Goal: Task Accomplishment & Management: Manage account settings

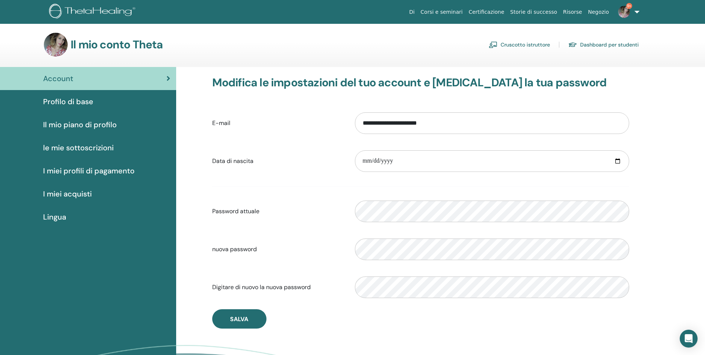
click at [545, 43] on link "Cruscotto istruttore" at bounding box center [519, 45] width 61 height 12
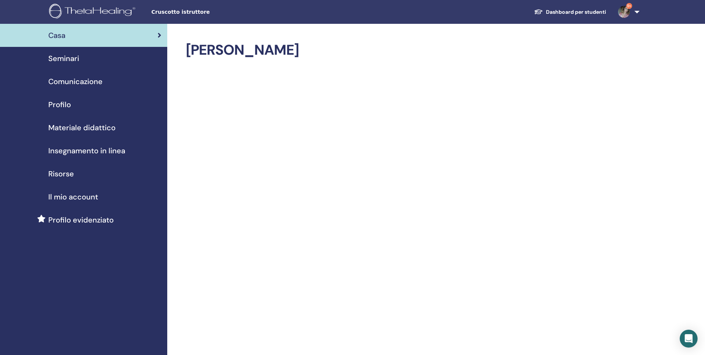
click at [567, 12] on link "Dashboard per studenti" at bounding box center [570, 12] width 84 height 14
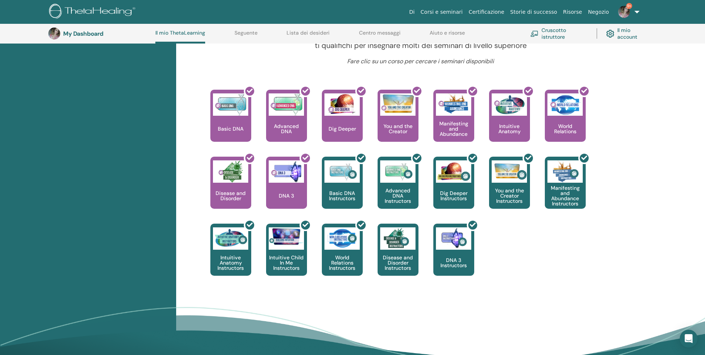
scroll to position [280, 0]
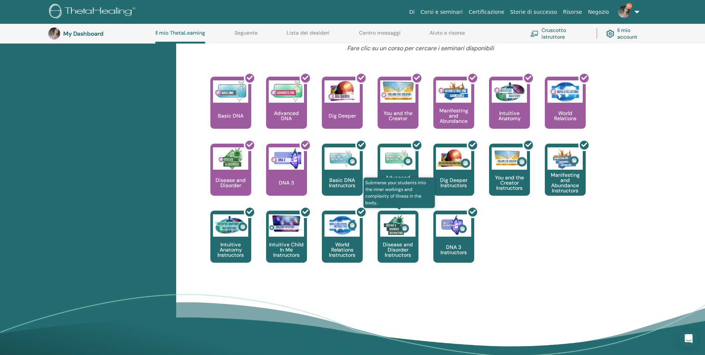
click at [404, 250] on p "Disease and Disorder Instructors" at bounding box center [398, 250] width 41 height 16
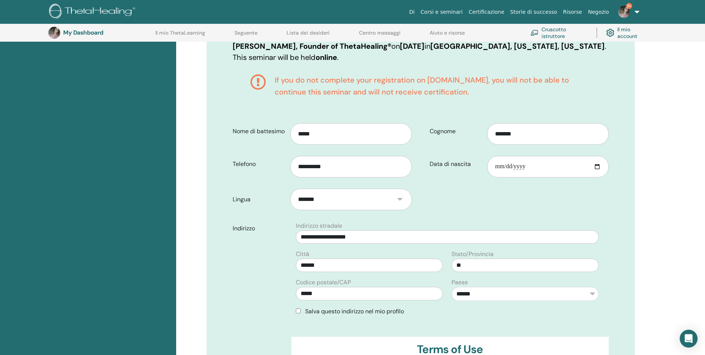
scroll to position [278, 0]
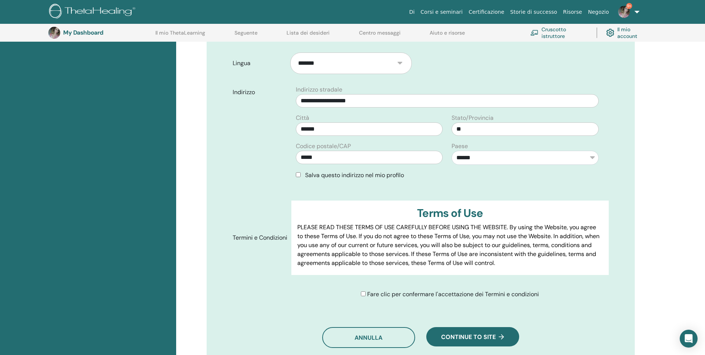
click at [296, 177] on div "Salva questo indirizzo nel mio profilo" at bounding box center [447, 175] width 303 height 9
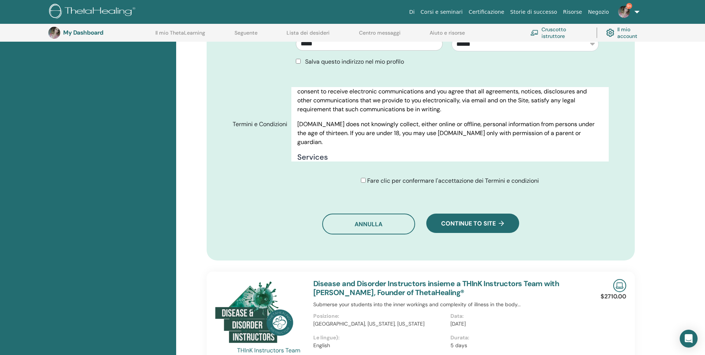
scroll to position [390, 0]
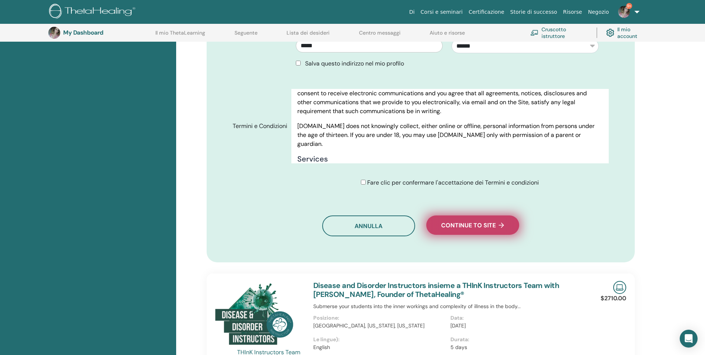
click at [487, 217] on button "Continue to site" at bounding box center [472, 224] width 93 height 19
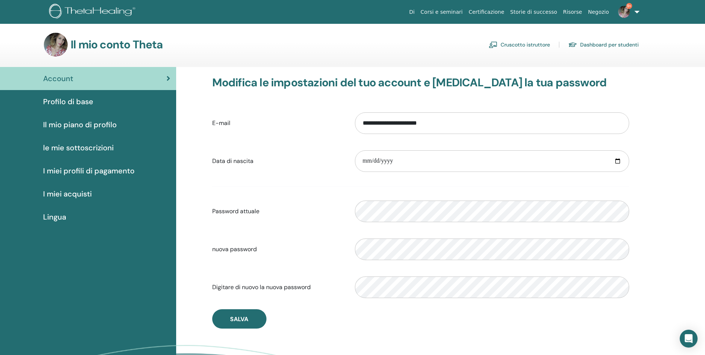
click at [628, 45] on link "Dashboard per studenti" at bounding box center [603, 45] width 71 height 12
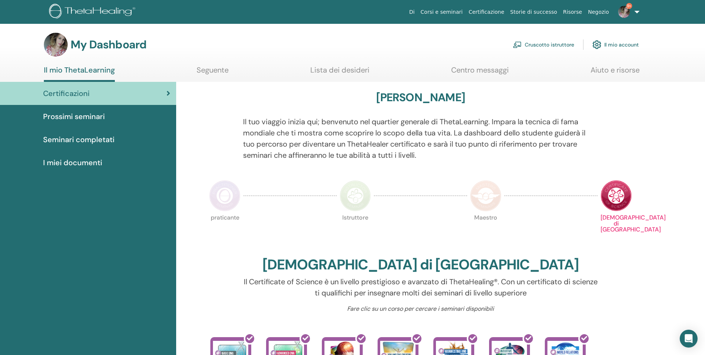
click at [86, 103] on link "Certificazioni" at bounding box center [88, 93] width 176 height 23
click at [84, 119] on span "Prossimi seminari" at bounding box center [74, 116] width 62 height 11
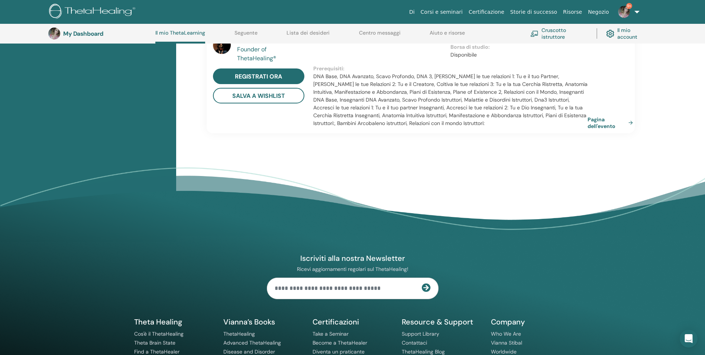
scroll to position [763, 0]
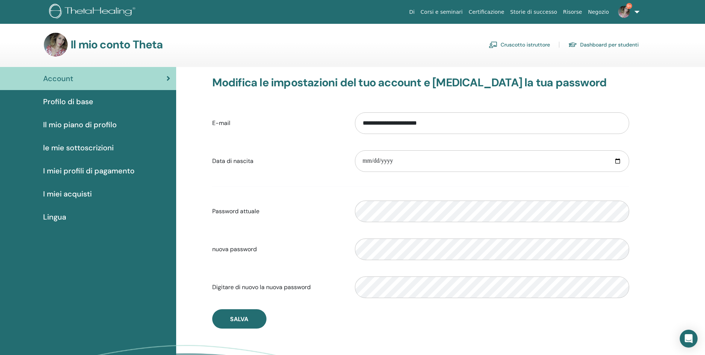
click at [528, 41] on link "Cruscotto istruttore" at bounding box center [519, 45] width 61 height 12
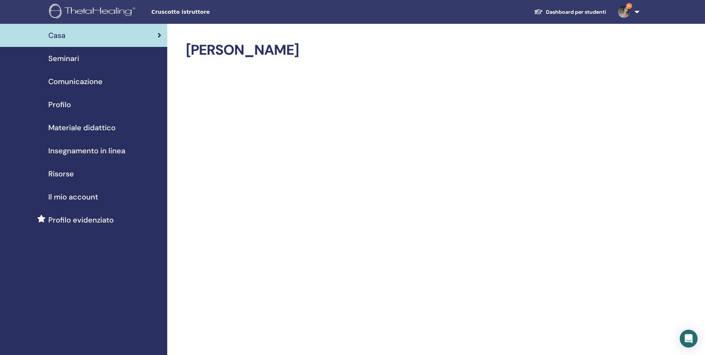
click at [72, 56] on span "Seminari" at bounding box center [63, 58] width 31 height 11
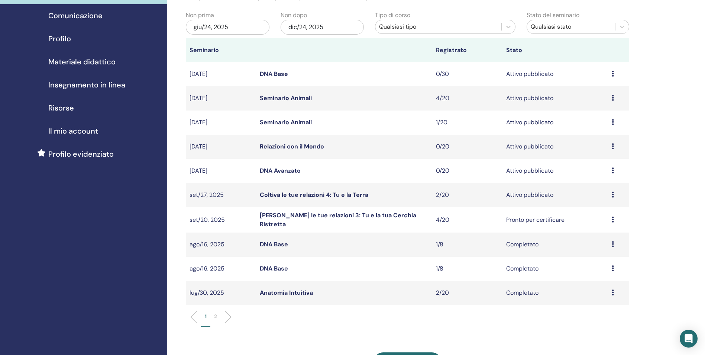
scroll to position [223, 0]
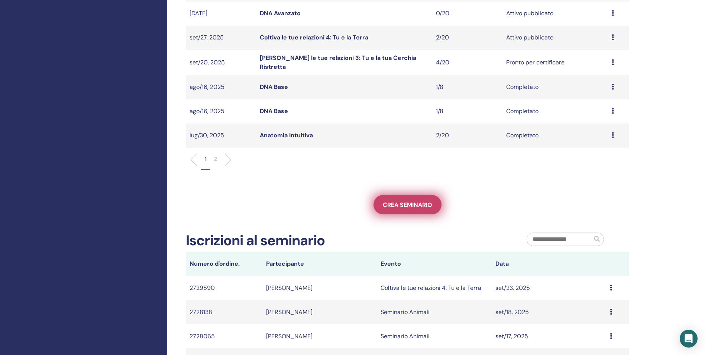
click at [394, 198] on link "Crea seminario" at bounding box center [408, 204] width 68 height 19
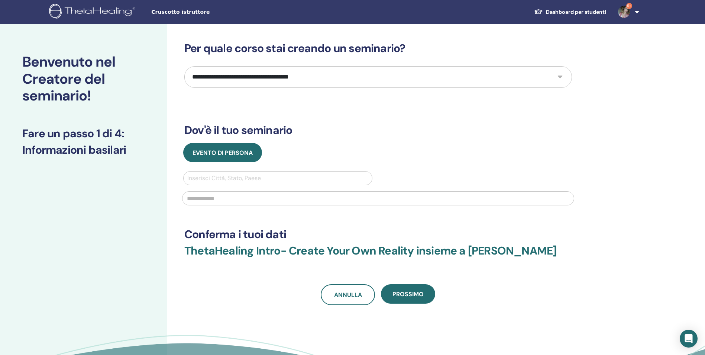
click at [317, 76] on select "**********" at bounding box center [378, 77] width 388 height 22
select select "*"
click at [184, 66] on select "**********" at bounding box center [378, 77] width 388 height 22
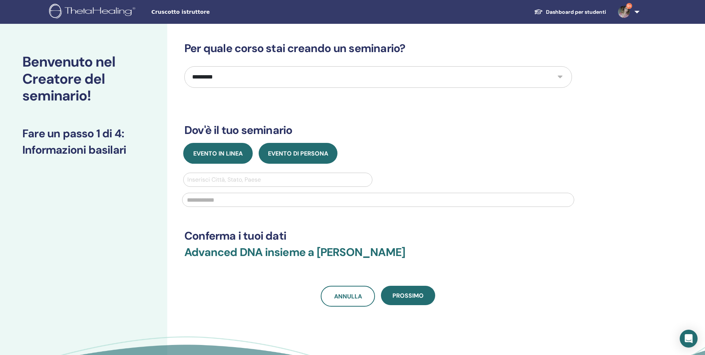
click at [230, 156] on span "Evento in linea" at bounding box center [217, 153] width 49 height 8
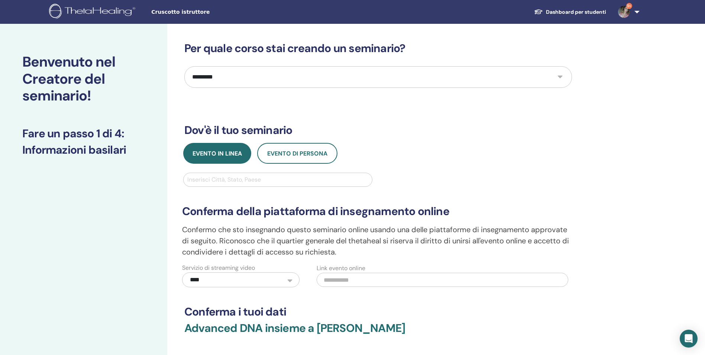
click at [226, 181] on div at bounding box center [277, 179] width 181 height 10
type input "******"
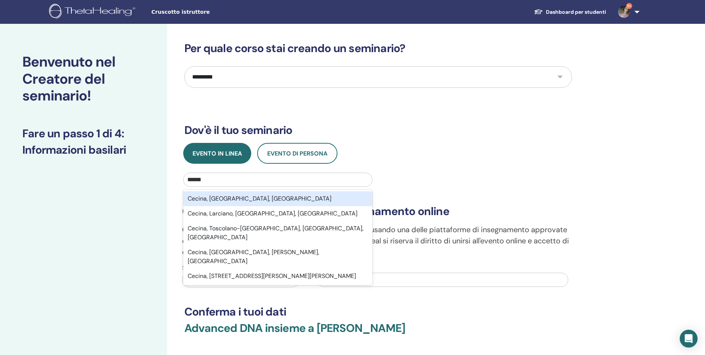
click at [236, 201] on div "Cecina, Livorno, ITA" at bounding box center [277, 198] width 189 height 15
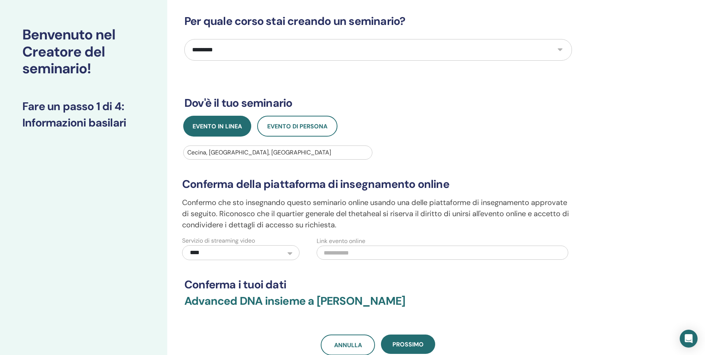
scroll to position [149, 0]
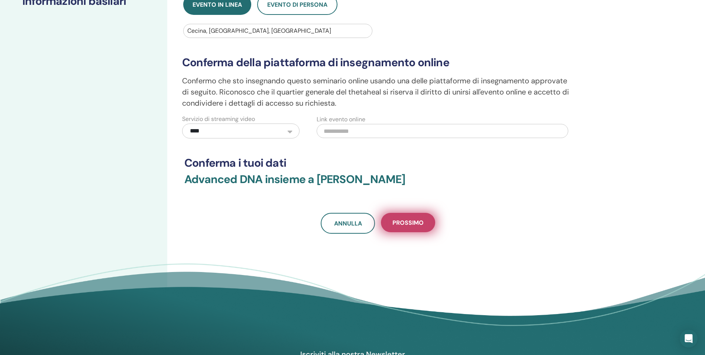
click at [405, 227] on button "Prossimo" at bounding box center [408, 222] width 54 height 19
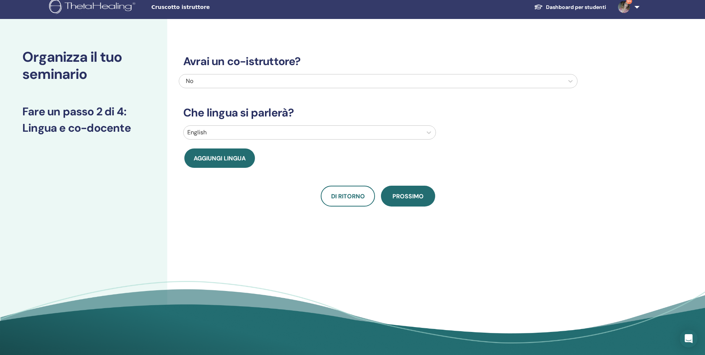
scroll to position [0, 0]
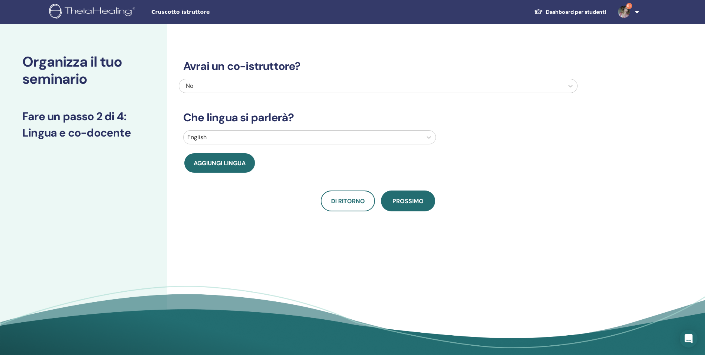
click at [306, 137] on div at bounding box center [302, 137] width 231 height 10
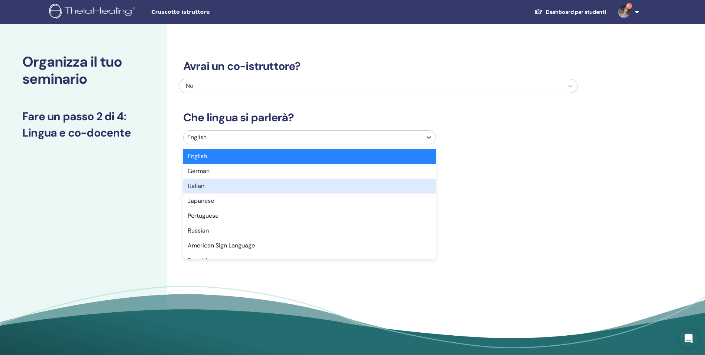
click at [240, 188] on div "Italian" at bounding box center [309, 185] width 253 height 15
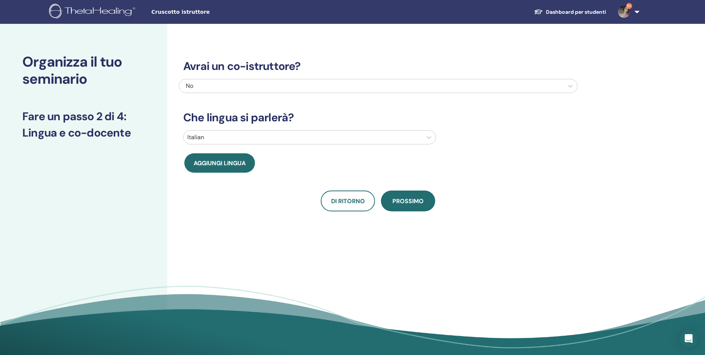
click at [436, 204] on div "Di ritorno Prossimo" at bounding box center [378, 200] width 399 height 21
click at [425, 201] on button "Prossimo" at bounding box center [408, 200] width 54 height 21
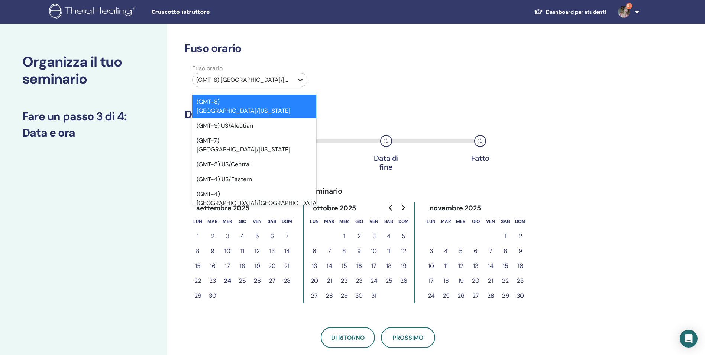
click at [294, 83] on div at bounding box center [300, 79] width 13 height 13
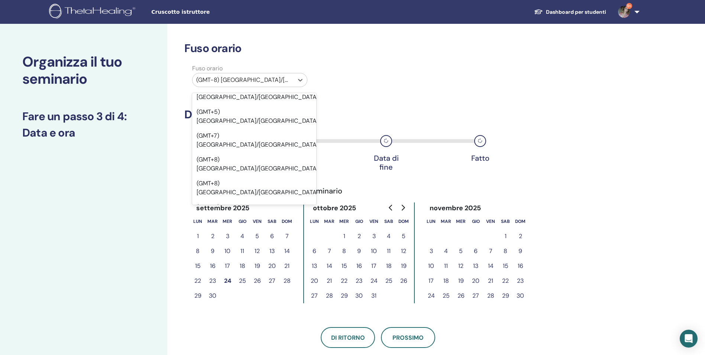
scroll to position [7037, 0]
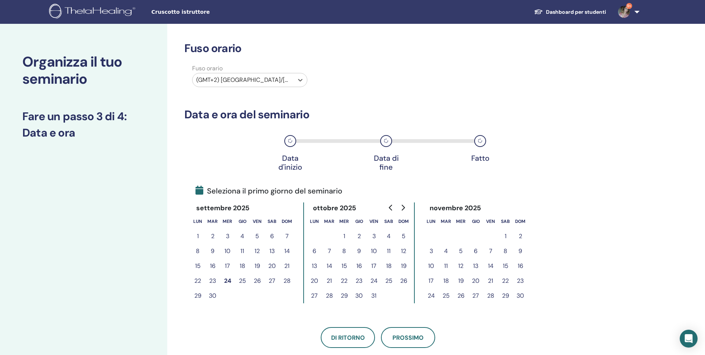
click at [373, 236] on button "3" at bounding box center [374, 236] width 15 height 15
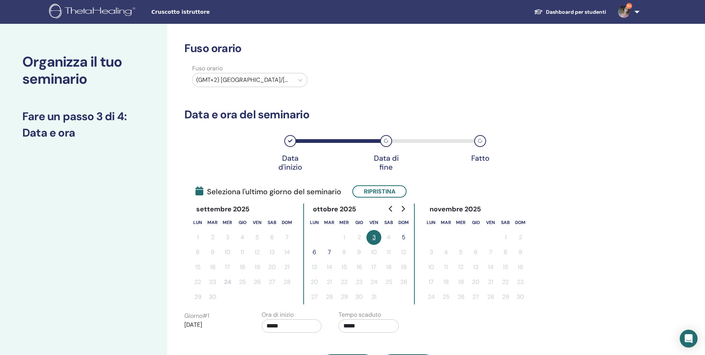
click at [408, 226] on th "dom" at bounding box center [403, 222] width 15 height 15
click at [404, 237] on button "5" at bounding box center [403, 237] width 15 height 15
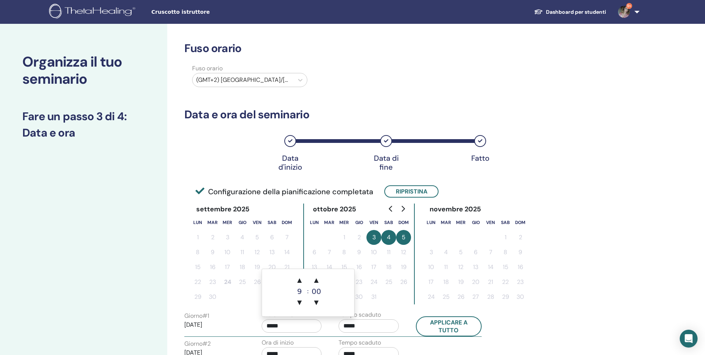
click at [270, 328] on input "*****" at bounding box center [292, 325] width 60 height 13
click at [303, 286] on div "▲ 9 ▼" at bounding box center [299, 290] width 15 height 37
click at [301, 282] on span "▲" at bounding box center [299, 279] width 15 height 15
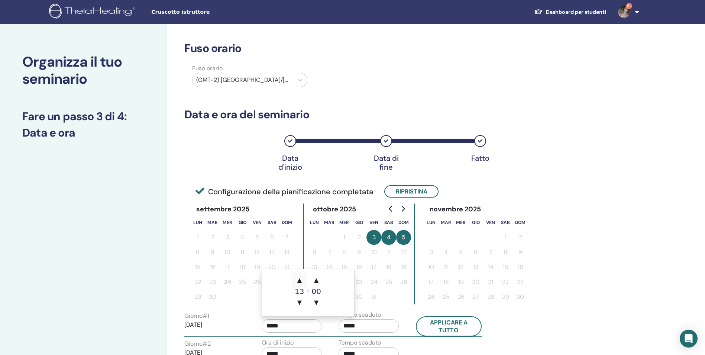
click at [301, 282] on span "▲" at bounding box center [299, 279] width 15 height 15
click at [315, 280] on span "▲" at bounding box center [316, 279] width 15 height 15
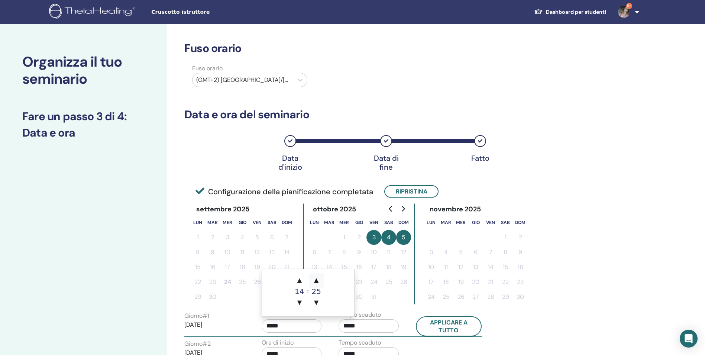
click at [315, 280] on span "▲" at bounding box center [316, 279] width 15 height 15
click at [317, 281] on span "▲" at bounding box center [316, 279] width 15 height 15
type input "*****"
click at [351, 325] on input "*****" at bounding box center [369, 325] width 60 height 13
click at [378, 282] on span "▲" at bounding box center [376, 279] width 15 height 15
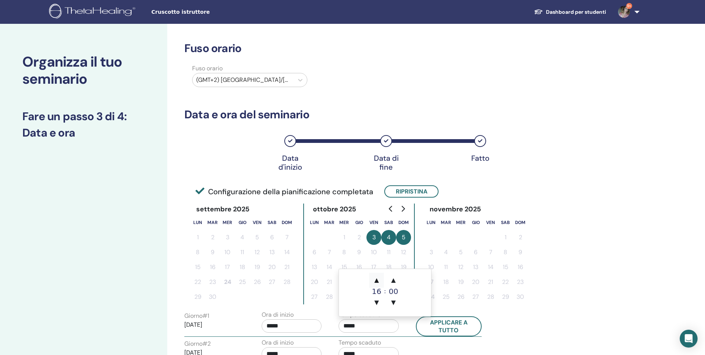
click at [378, 282] on span "▲" at bounding box center [376, 279] width 15 height 15
click at [378, 281] on span "▲" at bounding box center [376, 279] width 15 height 15
type input "*****"
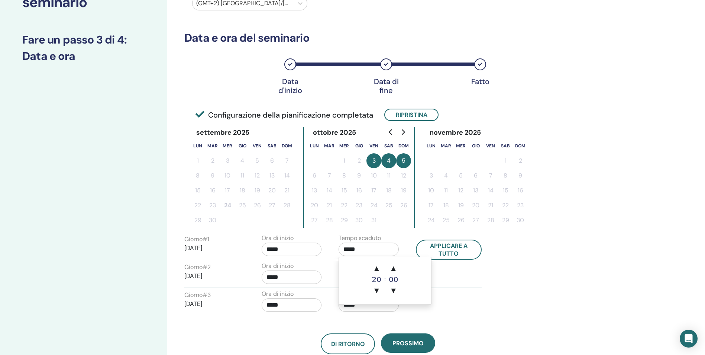
scroll to position [186, 0]
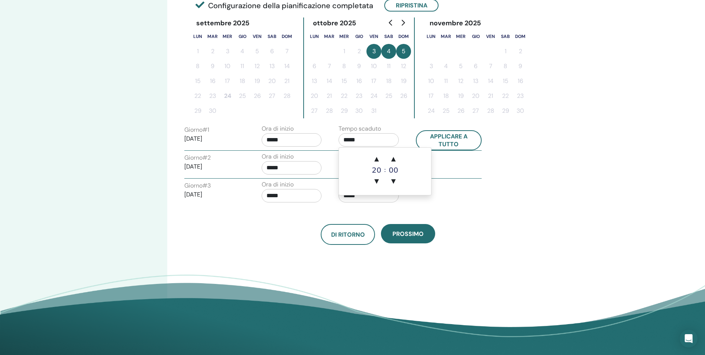
click at [281, 170] on input "*****" at bounding box center [292, 167] width 60 height 13
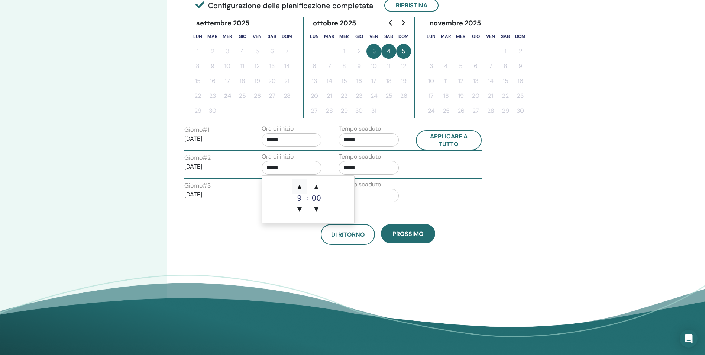
click at [299, 186] on span "▲" at bounding box center [299, 186] width 15 height 15
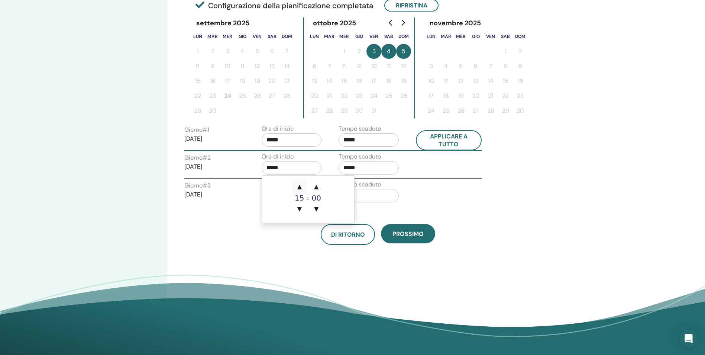
click at [299, 186] on span "▲" at bounding box center [299, 186] width 15 height 15
drag, startPoint x: 300, startPoint y: 209, endPoint x: 325, endPoint y: 194, distance: 29.3
click at [299, 209] on span "▼" at bounding box center [299, 208] width 15 height 15
click at [318, 186] on span "▲" at bounding box center [316, 186] width 15 height 15
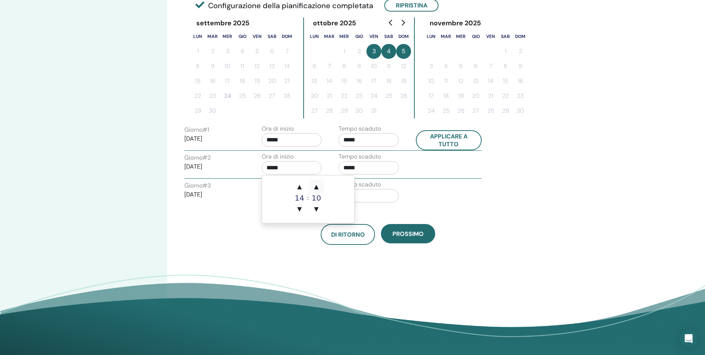
click at [318, 186] on span "▲" at bounding box center [316, 186] width 15 height 15
click at [318, 185] on span "▲" at bounding box center [316, 186] width 15 height 15
type input "*****"
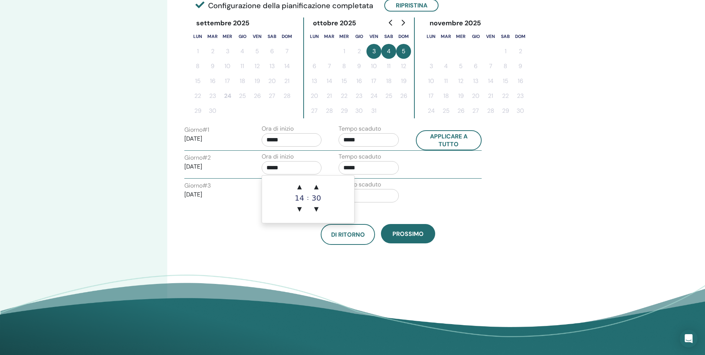
click at [352, 168] on input "*****" at bounding box center [369, 167] width 60 height 13
click at [375, 192] on span "▲" at bounding box center [376, 186] width 15 height 15
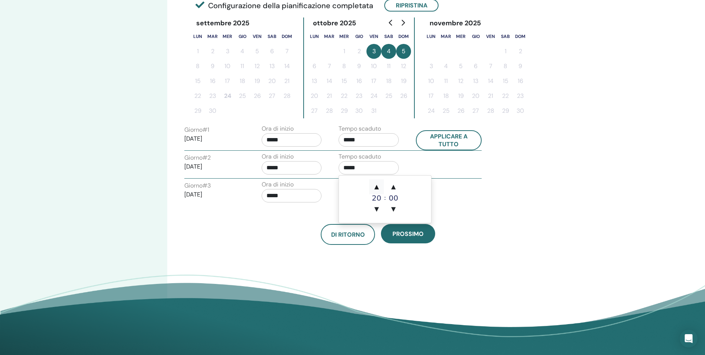
click at [376, 185] on span "▲" at bounding box center [376, 186] width 15 height 15
type input "*****"
click at [512, 229] on div "Di ritorno Prossimo" at bounding box center [378, 234] width 399 height 21
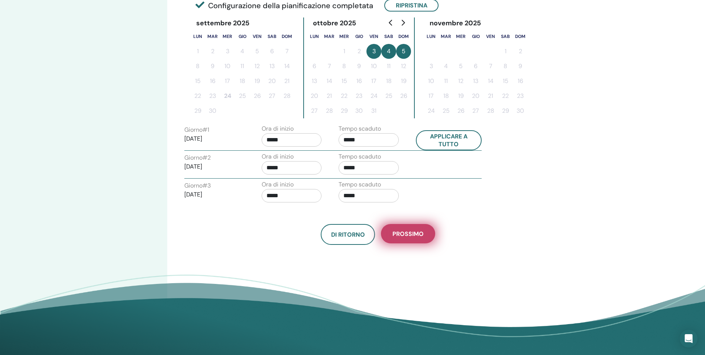
click at [422, 240] on button "Prossimo" at bounding box center [408, 233] width 54 height 19
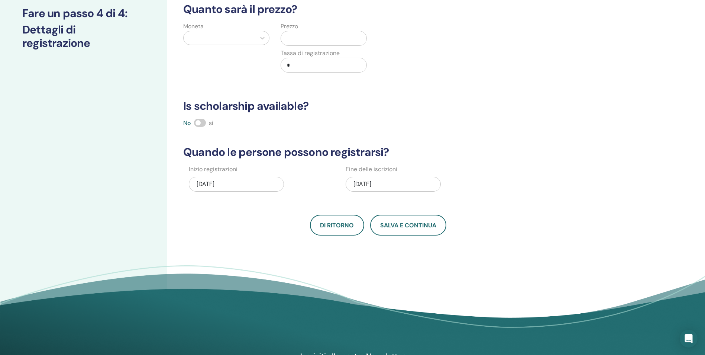
scroll to position [37, 0]
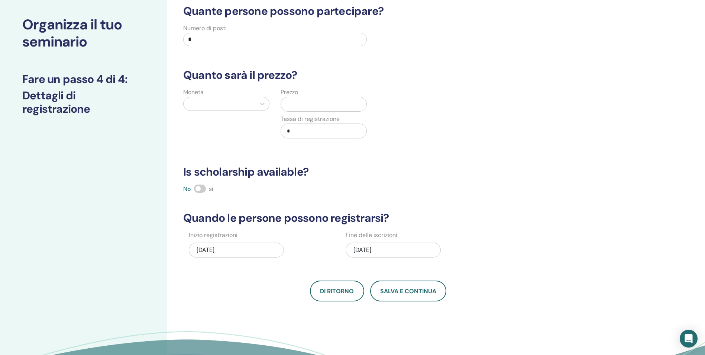
click at [205, 39] on input "*" at bounding box center [275, 39] width 184 height 13
type input "**"
click at [265, 101] on icon at bounding box center [262, 103] width 7 height 7
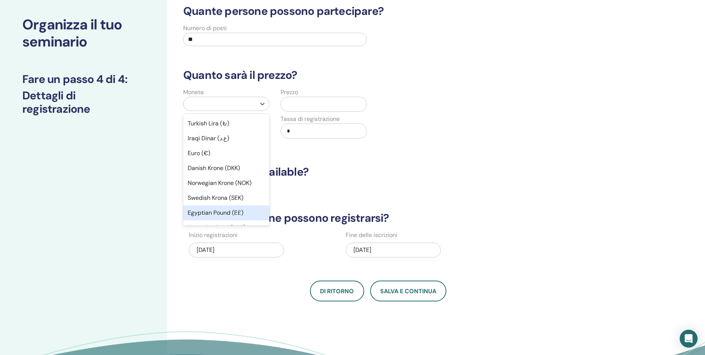
scroll to position [449, 0]
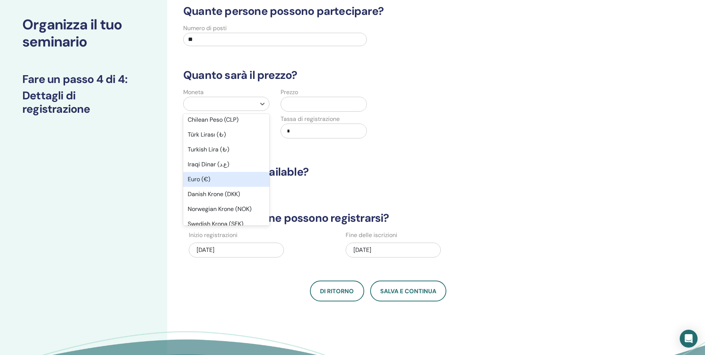
click at [213, 174] on div "Euro (€)" at bounding box center [226, 179] width 86 height 15
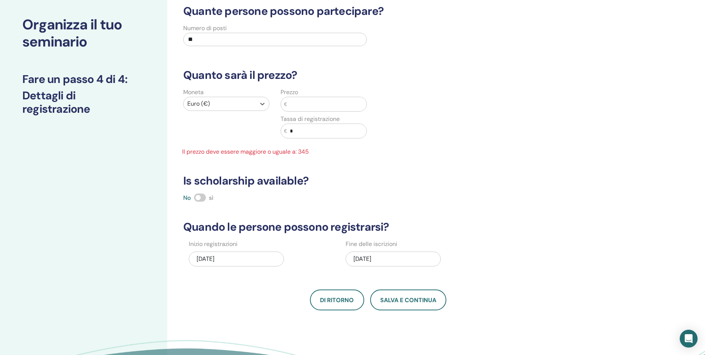
click at [299, 107] on input "text" at bounding box center [327, 104] width 80 height 14
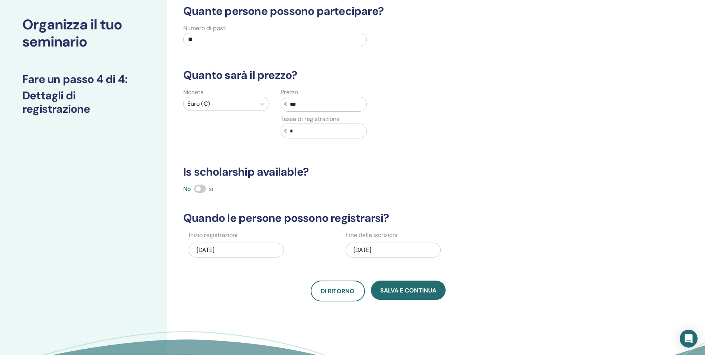
type input "***"
click at [301, 133] on input "*" at bounding box center [327, 131] width 80 height 14
type input "*"
type input "**"
click at [203, 188] on span at bounding box center [200, 188] width 12 height 8
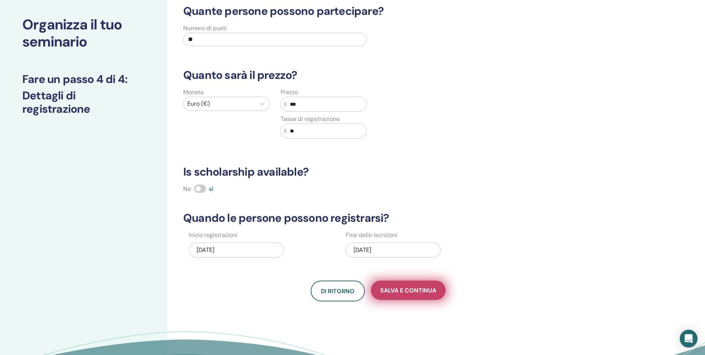
click at [408, 289] on span "Salva e continua" at bounding box center [408, 290] width 56 height 8
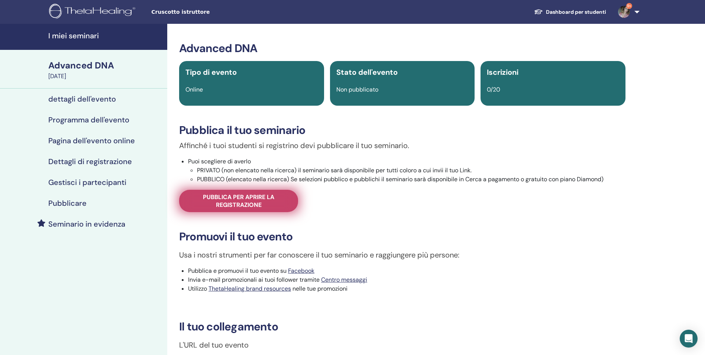
click at [275, 199] on span "Pubblica per aprire la registrazione" at bounding box center [238, 201] width 100 height 16
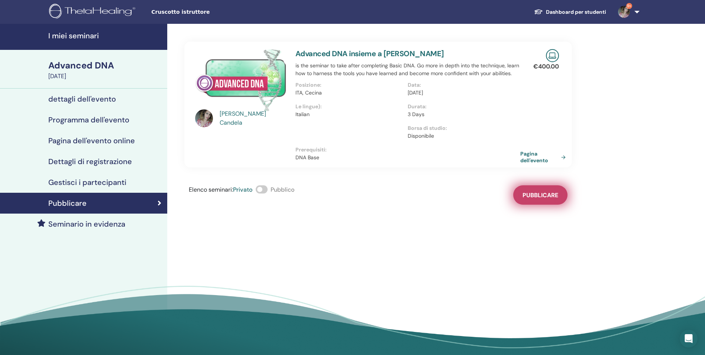
click at [530, 200] on button "Pubblicare" at bounding box center [540, 194] width 54 height 19
click at [99, 96] on h4 "dettagli dell'evento" at bounding box center [82, 98] width 68 height 9
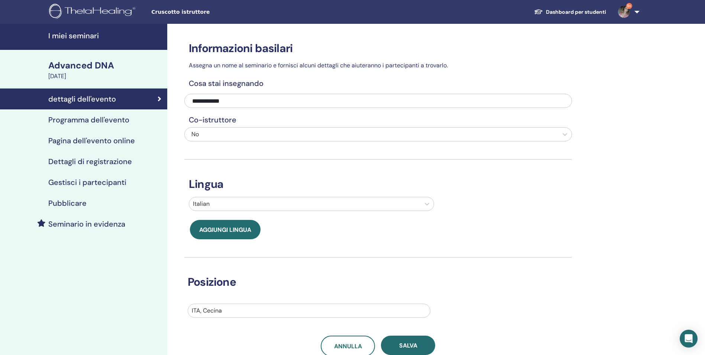
click at [130, 70] on div "Advanced DNA" at bounding box center [105, 65] width 115 height 13
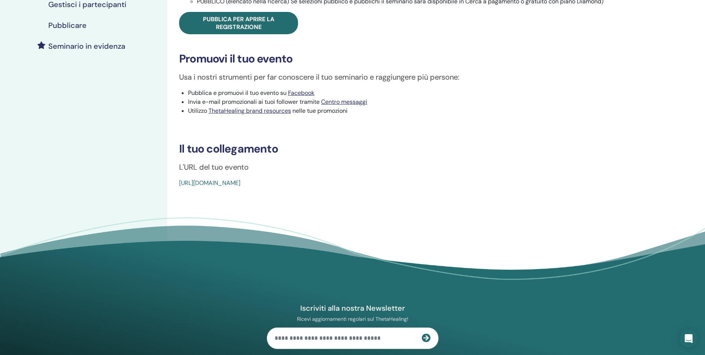
scroll to position [186, 0]
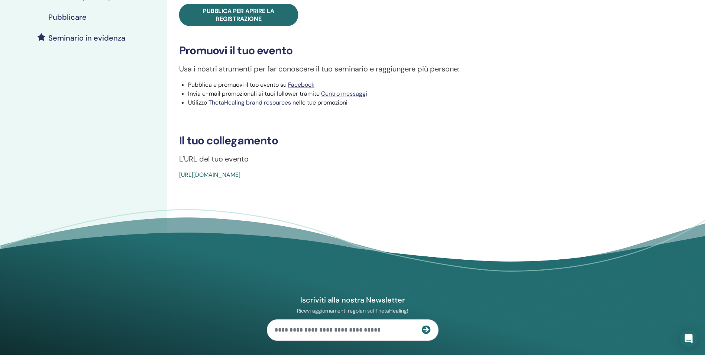
drag, startPoint x: 351, startPoint y: 172, endPoint x: 173, endPoint y: 171, distance: 177.3
click at [173, 171] on div "Advanced DNA Tipo di evento Online Stato dell'evento Non pubblicato Iscrizioni …" at bounding box center [402, 17] width 461 height 323
drag, startPoint x: 173, startPoint y: 171, endPoint x: 243, endPoint y: 172, distance: 69.5
click at [173, 171] on div "Advanced DNA Tipo di evento Online Stato dell'evento Non pubblicato Iscrizioni …" at bounding box center [402, 17] width 461 height 323
drag, startPoint x: 362, startPoint y: 177, endPoint x: 178, endPoint y: 179, distance: 184.8
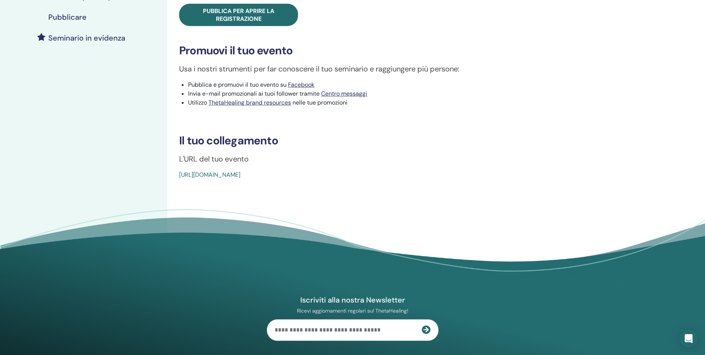
click at [178, 179] on div "Advanced DNA Tipo di evento Online Stato dell'evento Non pubblicato Iscrizioni …" at bounding box center [402, 60] width 470 height 445
copy link "[URL][DOMAIN_NAME]"
